Goal: Unclear

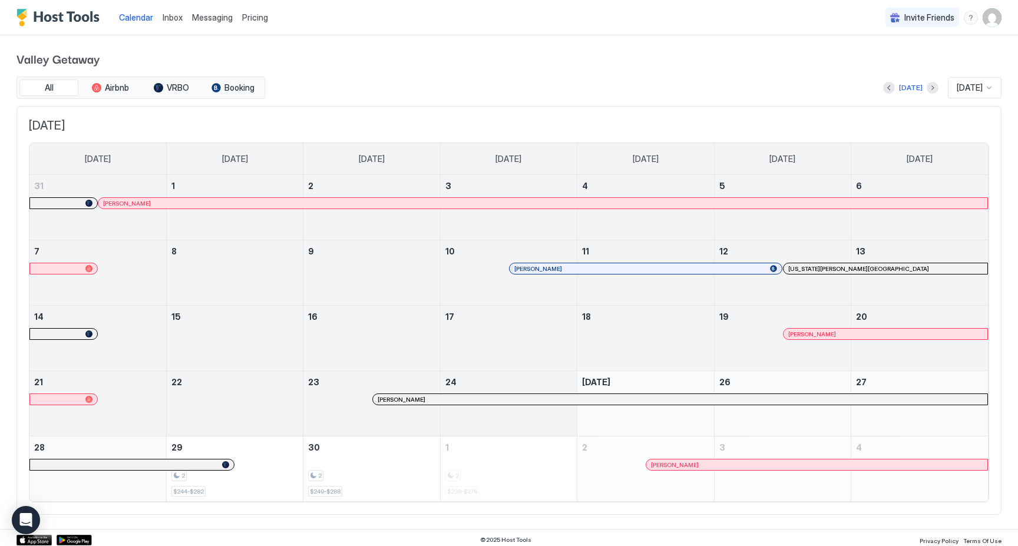
scroll to position [4, 0]
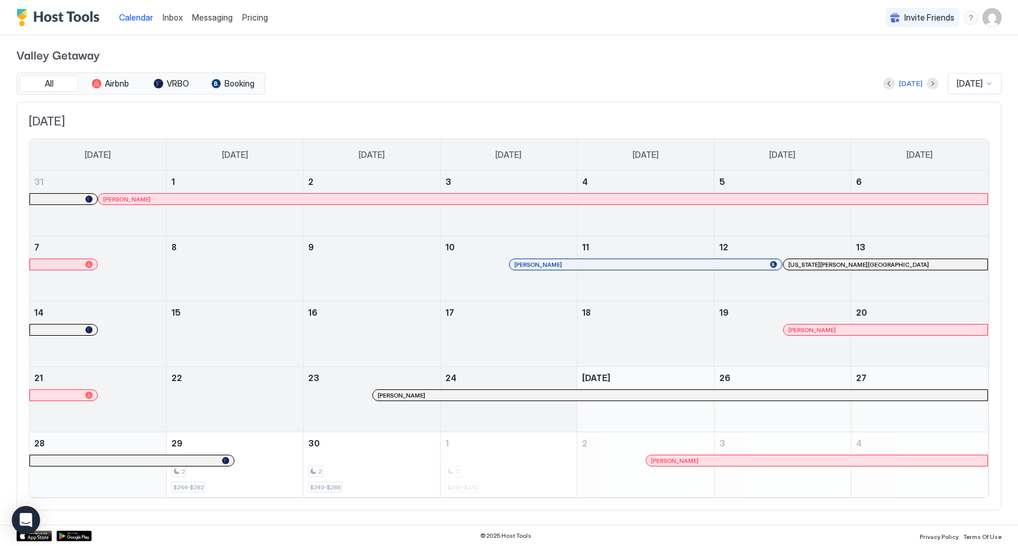
click at [741, 462] on div at bounding box center [740, 460] width 9 height 9
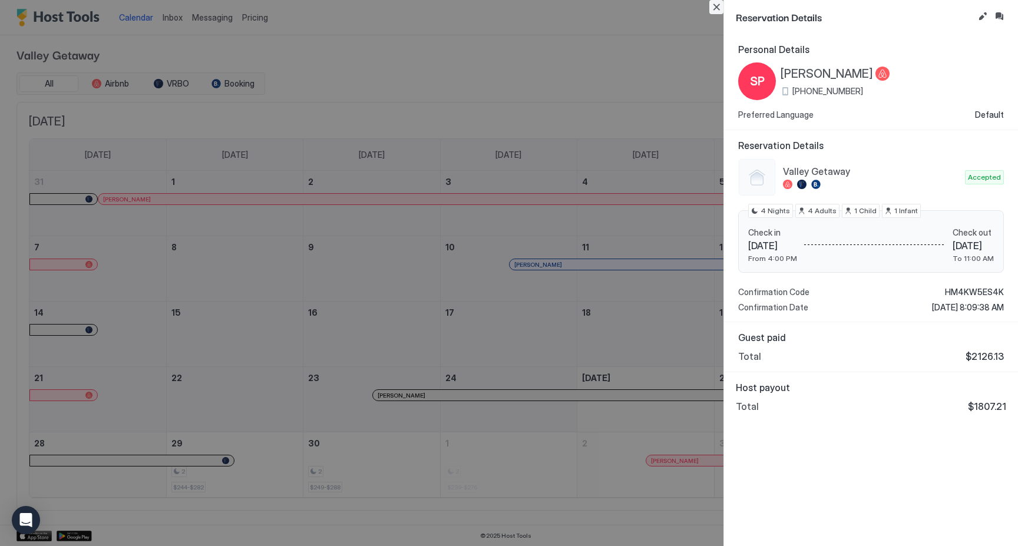
click at [714, 12] on button "Close" at bounding box center [716, 7] width 14 height 14
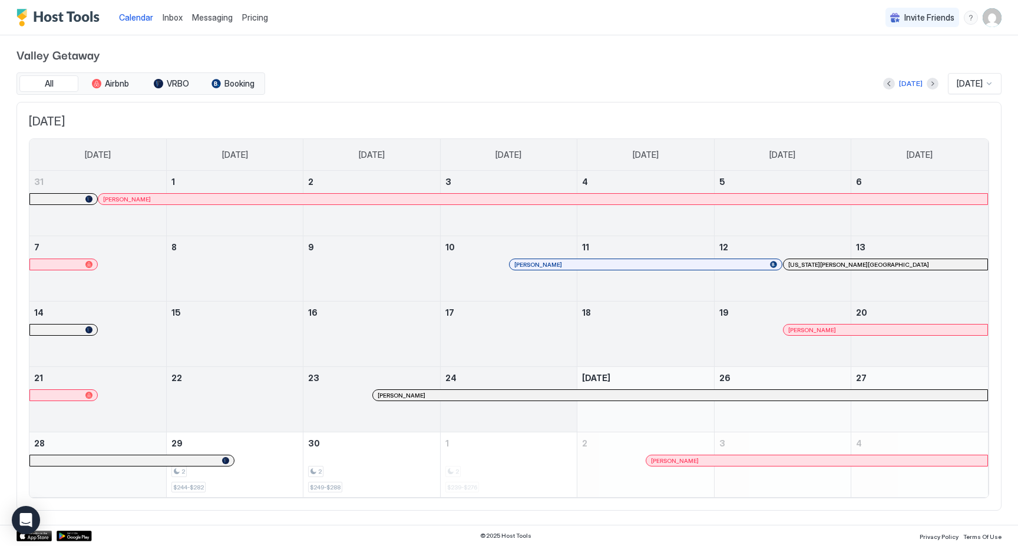
scroll to position [0, 0]
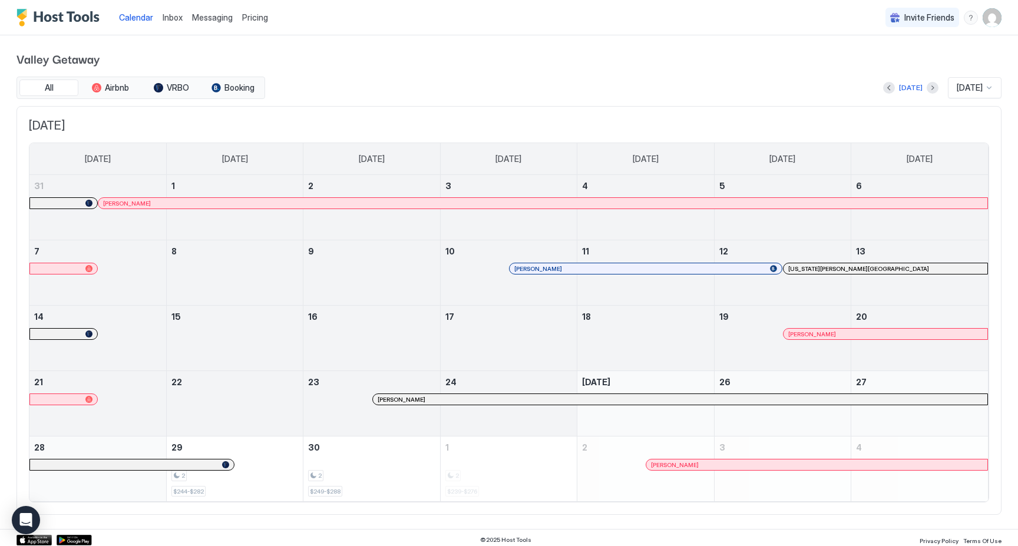
click at [927, 90] on button "Next month" at bounding box center [933, 88] width 12 height 12
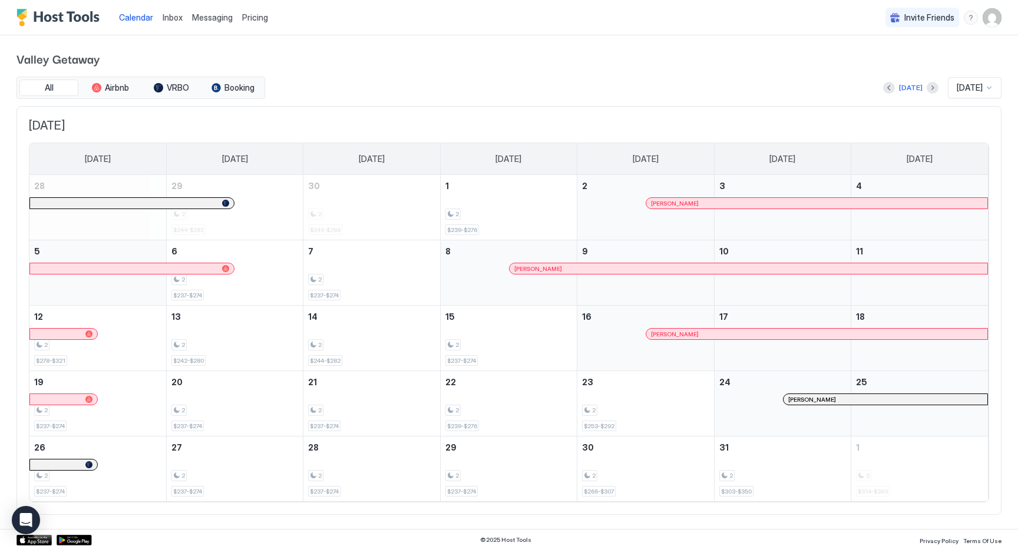
click at [0, 0] on div at bounding box center [0, 0] width 0 height 0
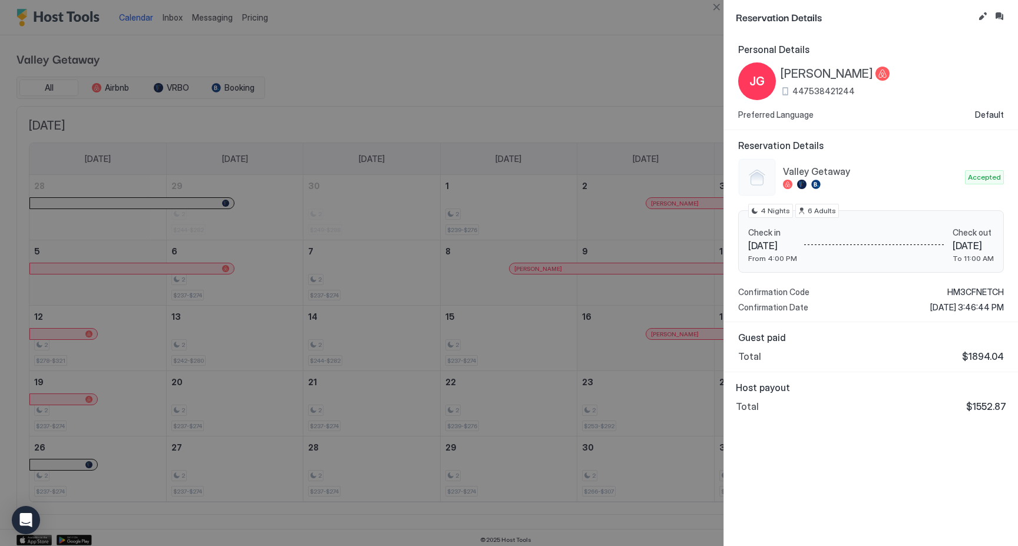
click at [626, 58] on div at bounding box center [509, 273] width 1018 height 546
click at [717, 6] on button "Close" at bounding box center [716, 7] width 14 height 14
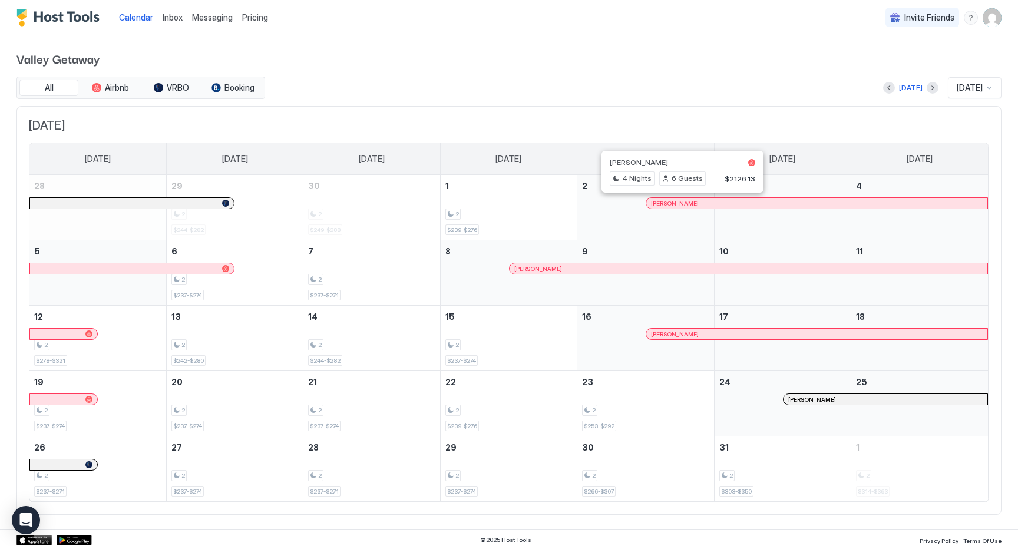
scroll to position [4, 0]
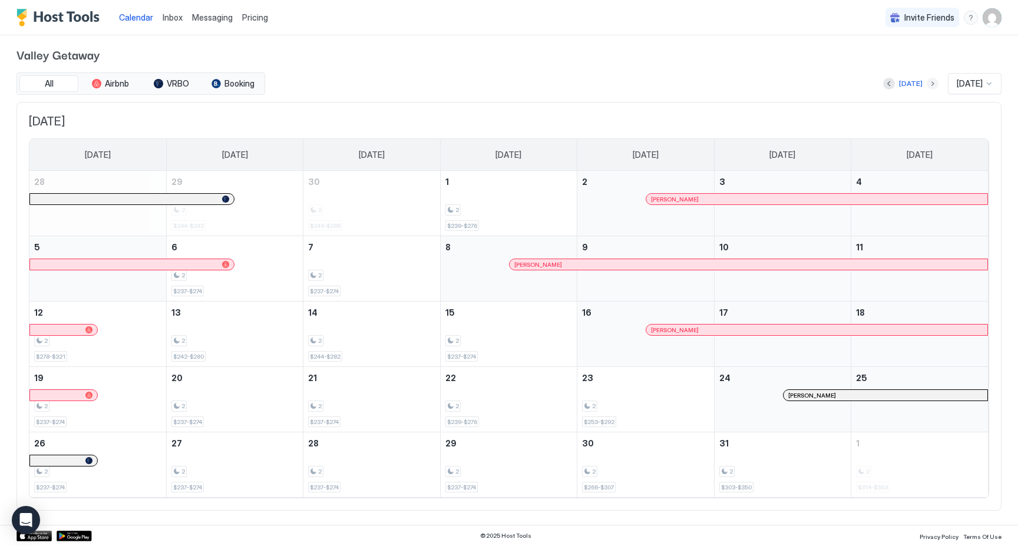
click at [927, 81] on button "Next month" at bounding box center [933, 84] width 12 height 12
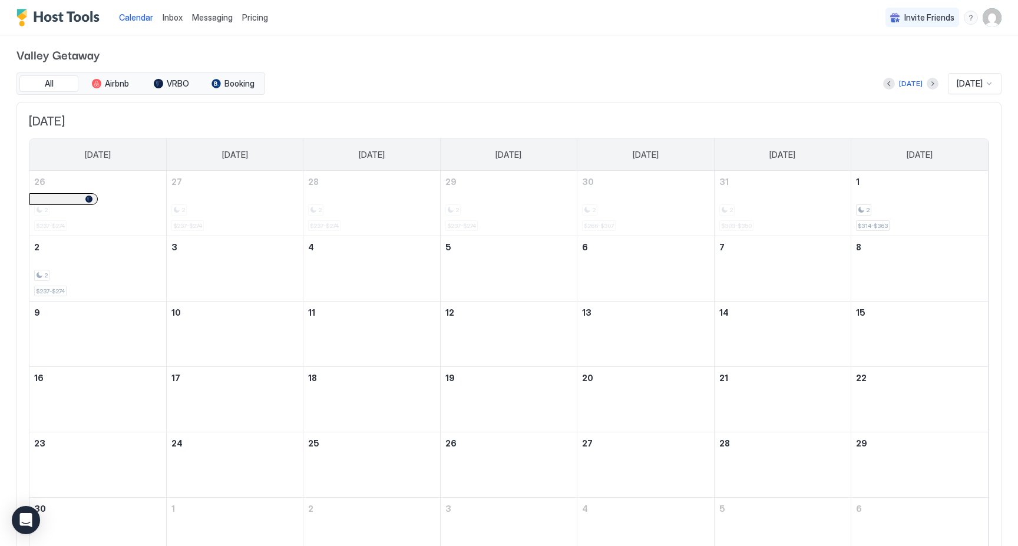
scroll to position [0, 0]
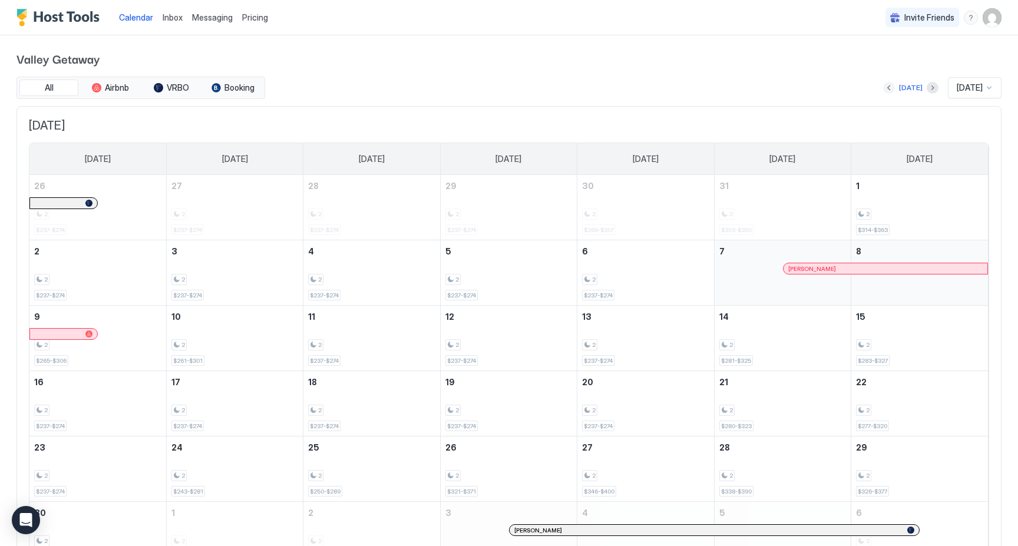
click at [886, 90] on button "Previous month" at bounding box center [889, 88] width 12 height 12
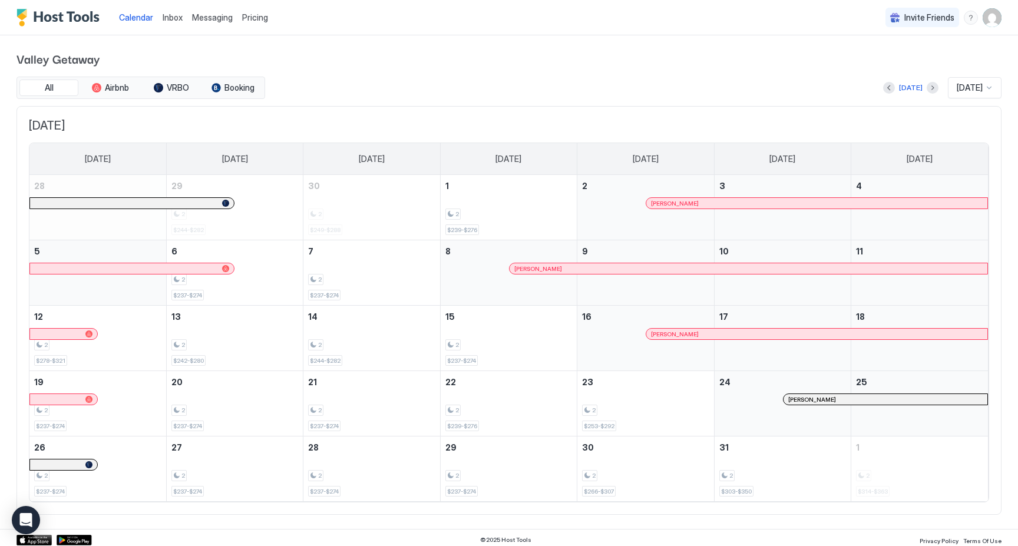
click at [917, 84] on div "[DATE]" at bounding box center [910, 88] width 55 height 14
click at [927, 85] on button "Next month" at bounding box center [933, 88] width 12 height 12
